Goal: Information Seeking & Learning: Learn about a topic

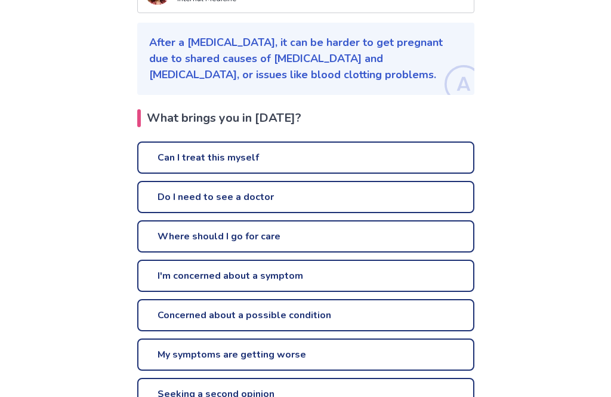
scroll to position [190, 0]
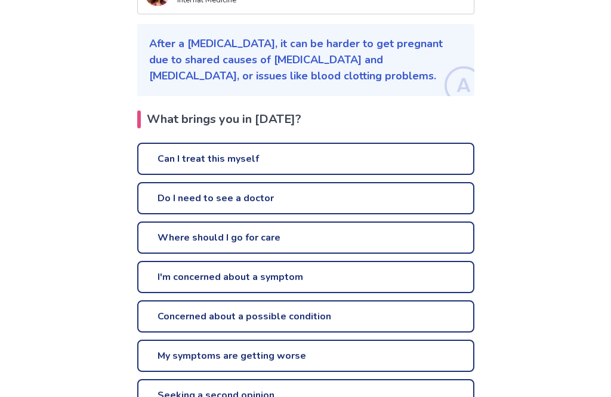
click at [154, 152] on link "Can I treat this myself" at bounding box center [305, 159] width 337 height 32
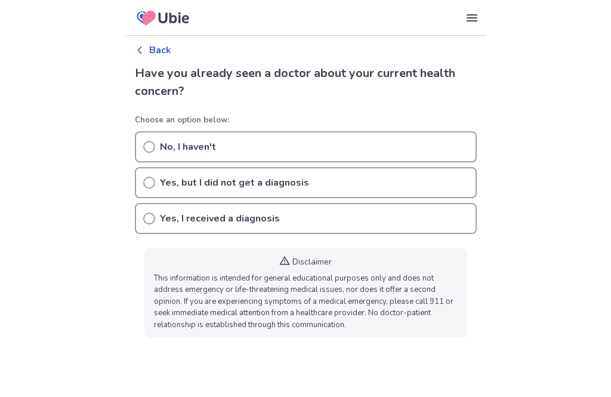
click at [148, 144] on icon at bounding box center [149, 147] width 12 height 12
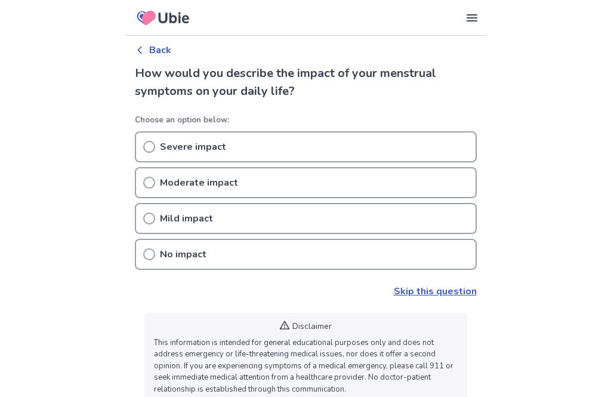
click at [151, 218] on icon at bounding box center [149, 218] width 12 height 12
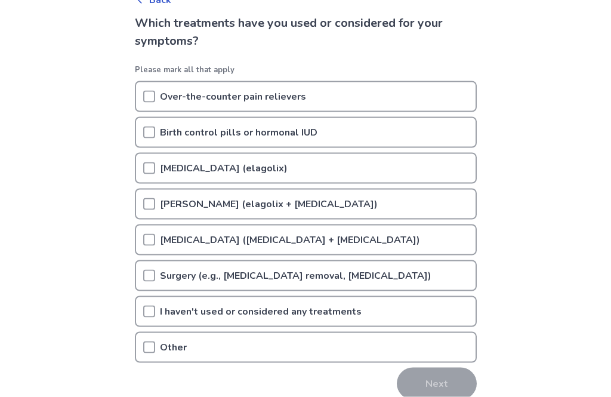
scroll to position [50, 0]
click at [150, 314] on icon at bounding box center [149, 311] width 14 height 14
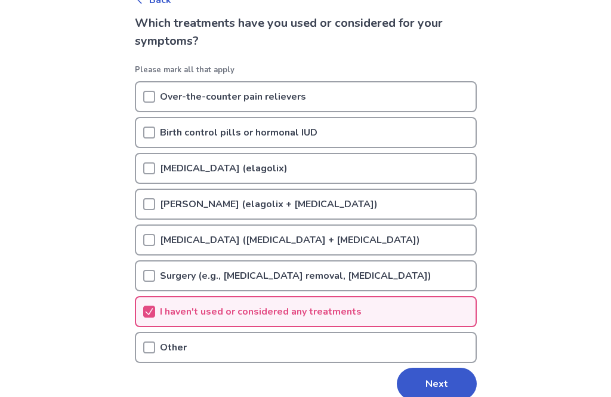
click at [465, 392] on button "Next" at bounding box center [437, 383] width 80 height 32
